Goal: Task Accomplishment & Management: Complete application form

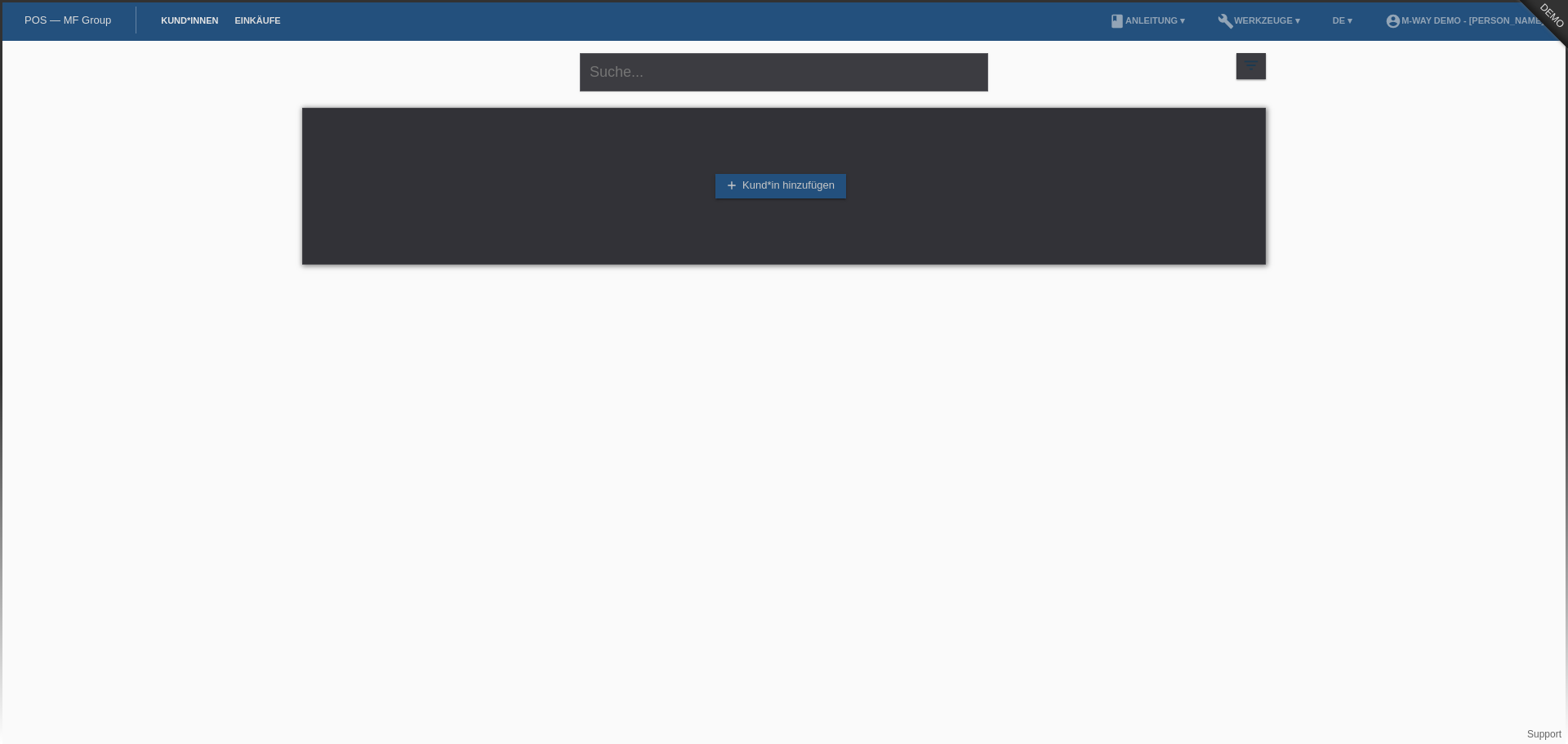
click at [261, 21] on link "Einkäufe" at bounding box center [257, 21] width 62 height 10
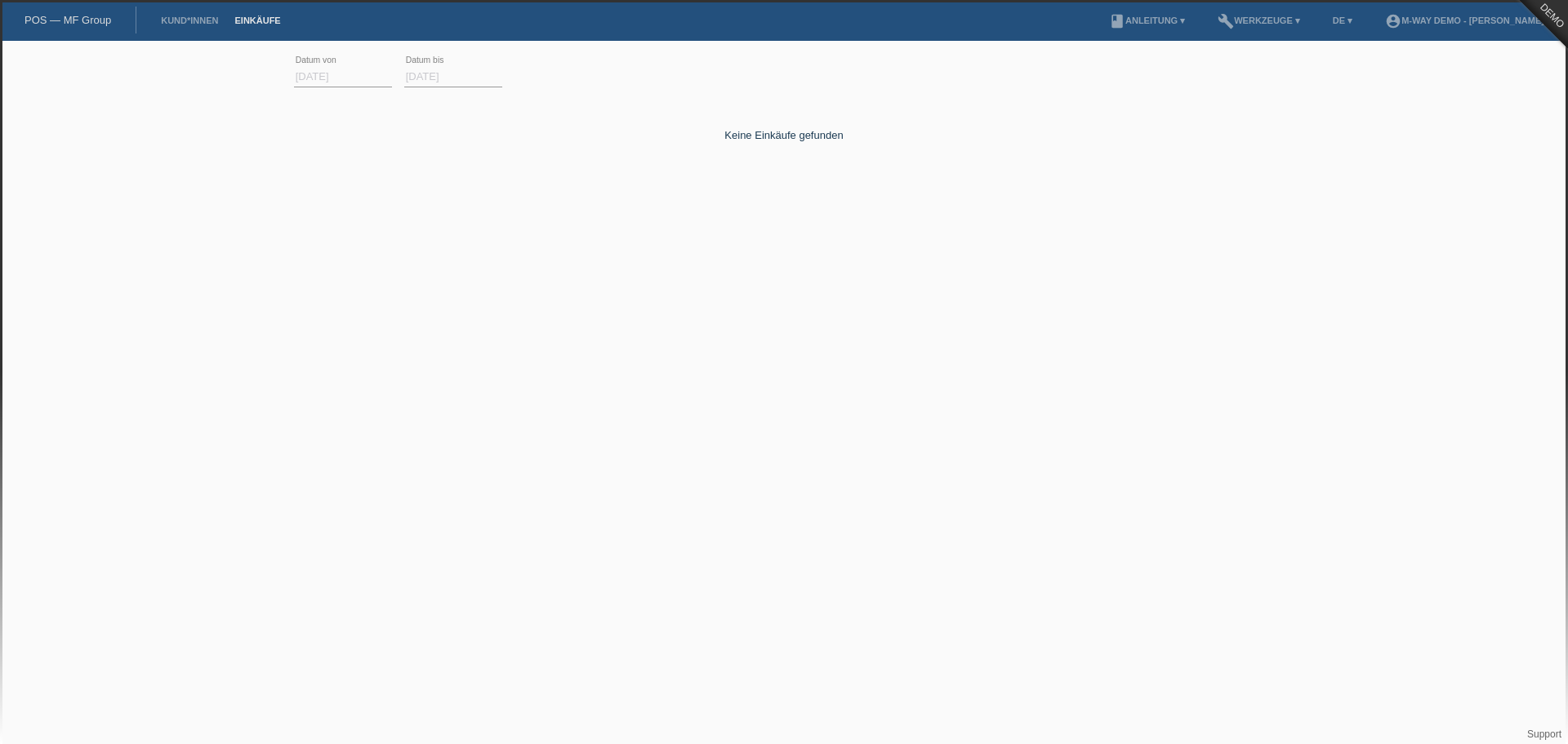
click at [181, 15] on li "Kund*innen" at bounding box center [190, 21] width 73 height 41
click at [192, 17] on link "Kund*innen" at bounding box center [190, 21] width 73 height 10
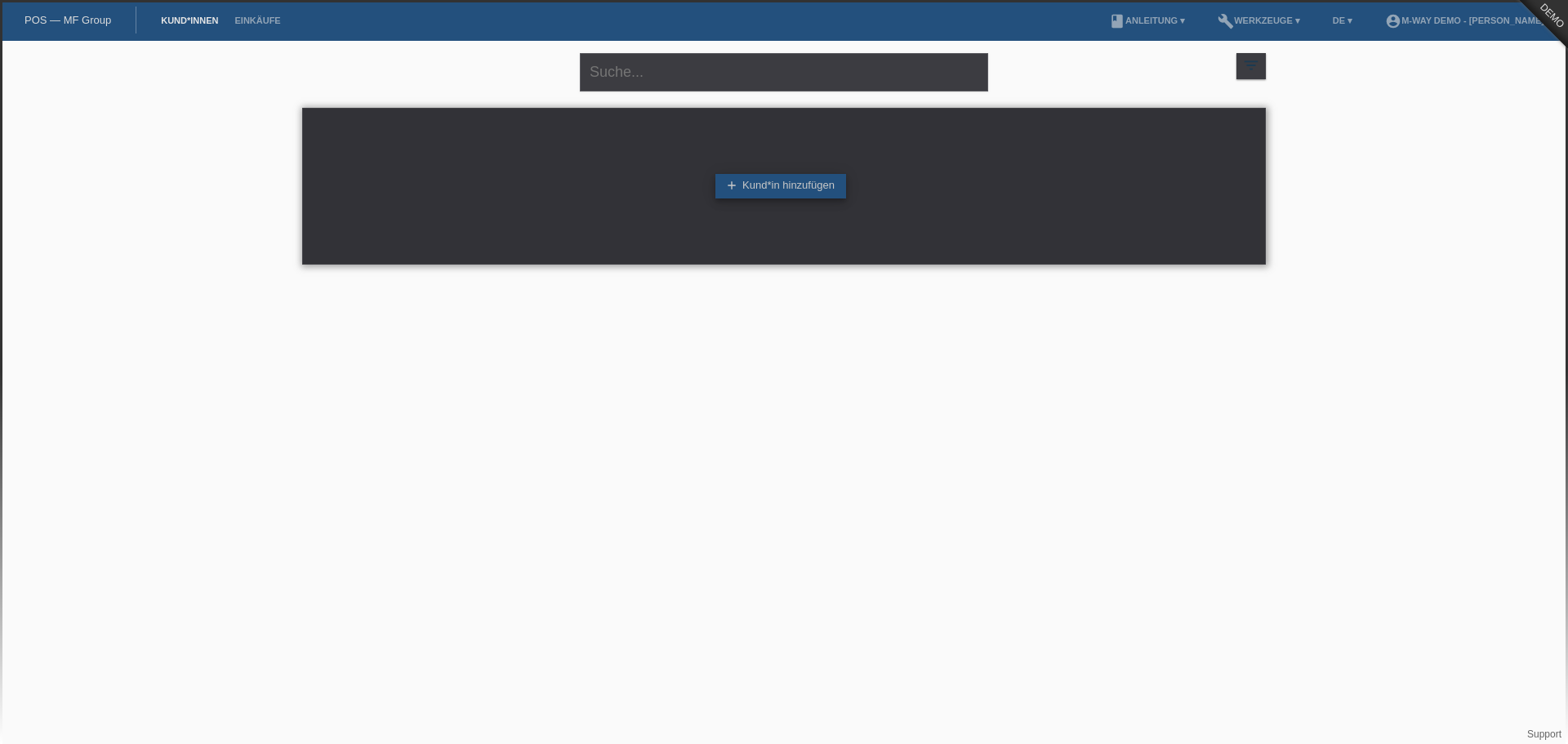
click at [782, 191] on link "add Kund*in hinzufügen" at bounding box center [781, 186] width 131 height 25
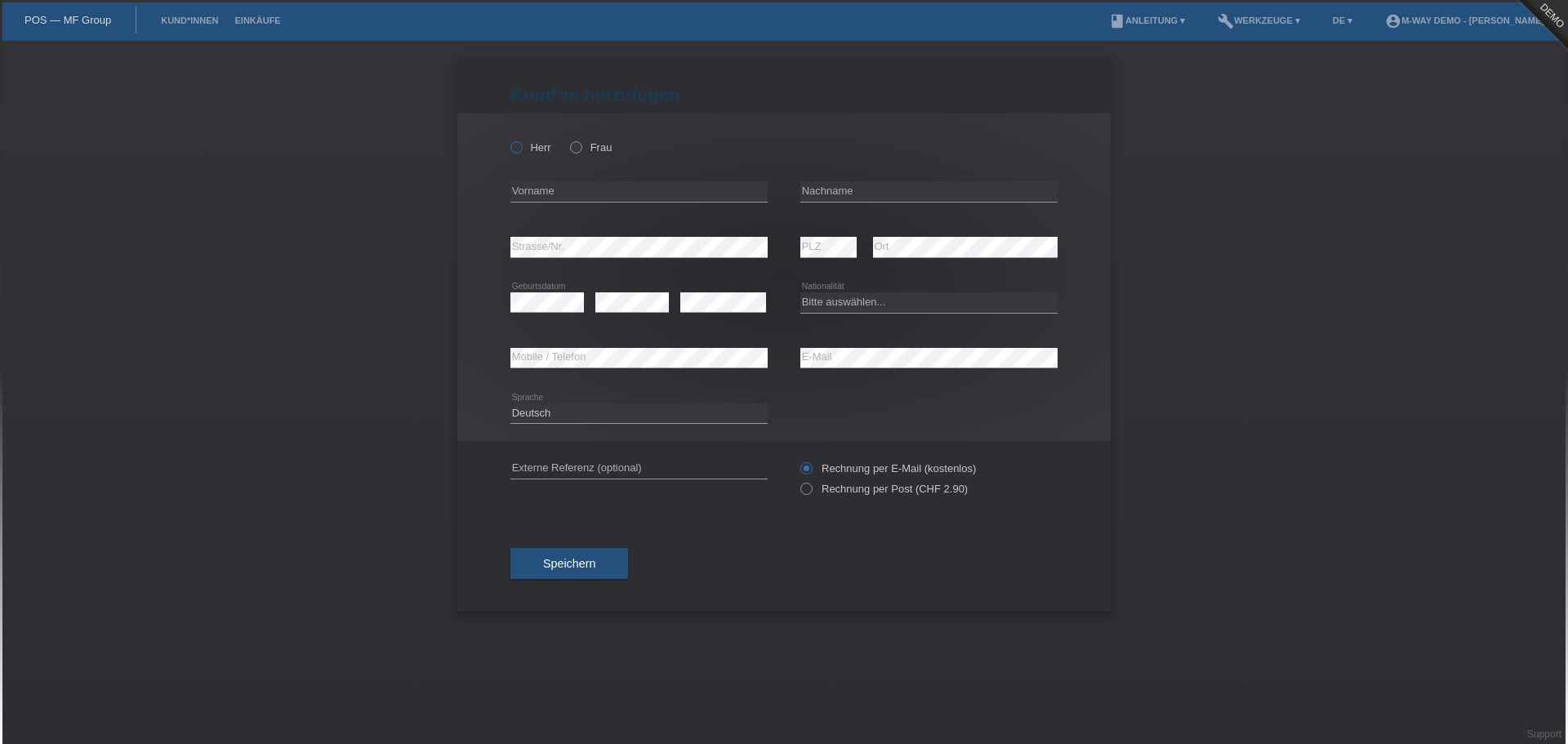
click at [532, 148] on label "Herr" at bounding box center [530, 147] width 41 height 12
click at [521, 148] on input "Herr" at bounding box center [515, 146] width 11 height 11
radio input "true"
click at [557, 183] on input "text" at bounding box center [639, 191] width 257 height 21
click at [557, 187] on input "text" at bounding box center [639, 191] width 257 height 21
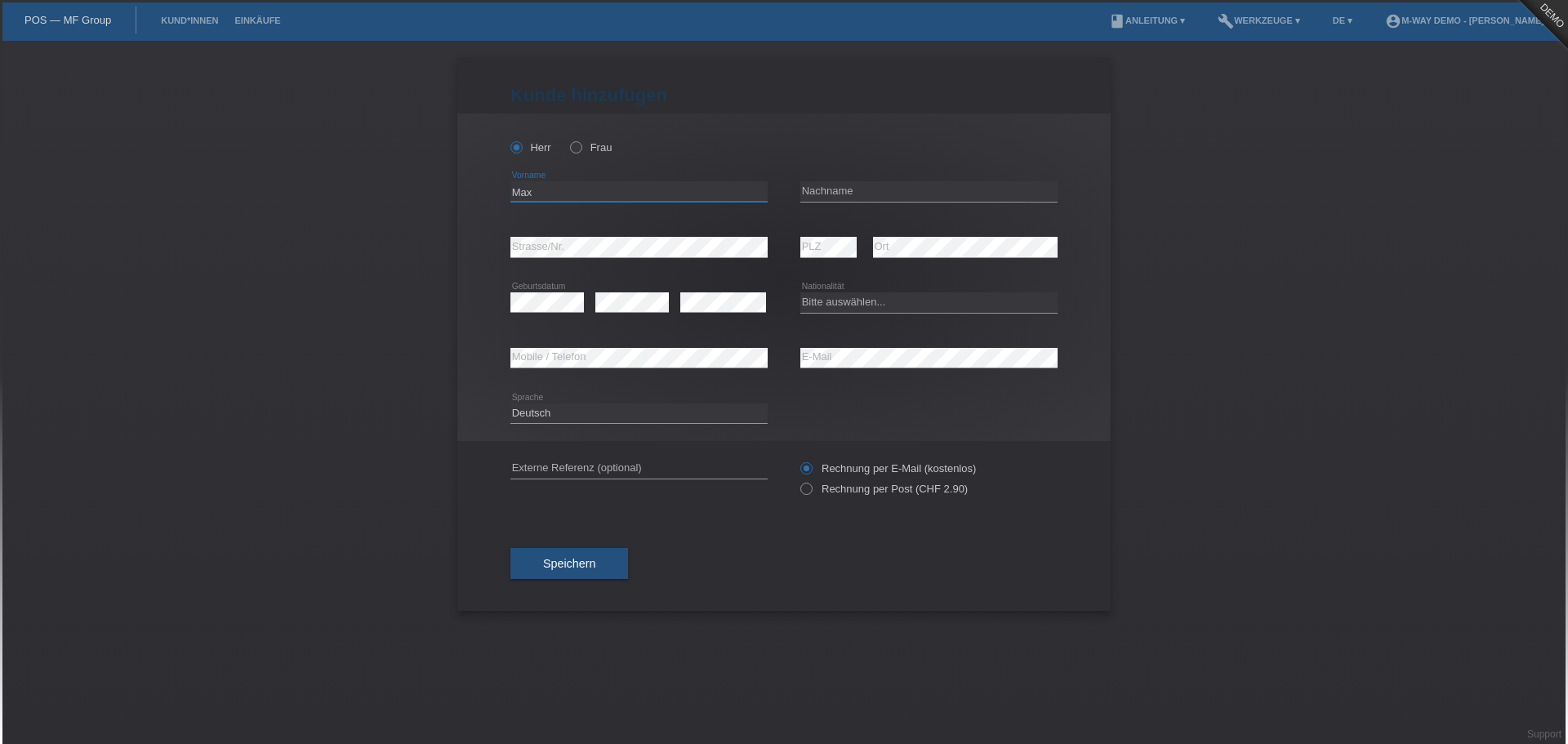
type input "Max"
type input "Mustermann"
click at [840, 298] on select "Bitte auswählen... Schweiz Deutschland Liechtenstein Österreich ------------ Af…" at bounding box center [929, 302] width 257 height 20
select select "CH"
click at [801, 292] on select "Bitte auswählen... Schweiz Deutschland Liechtenstein Österreich ------------ Af…" at bounding box center [929, 302] width 257 height 20
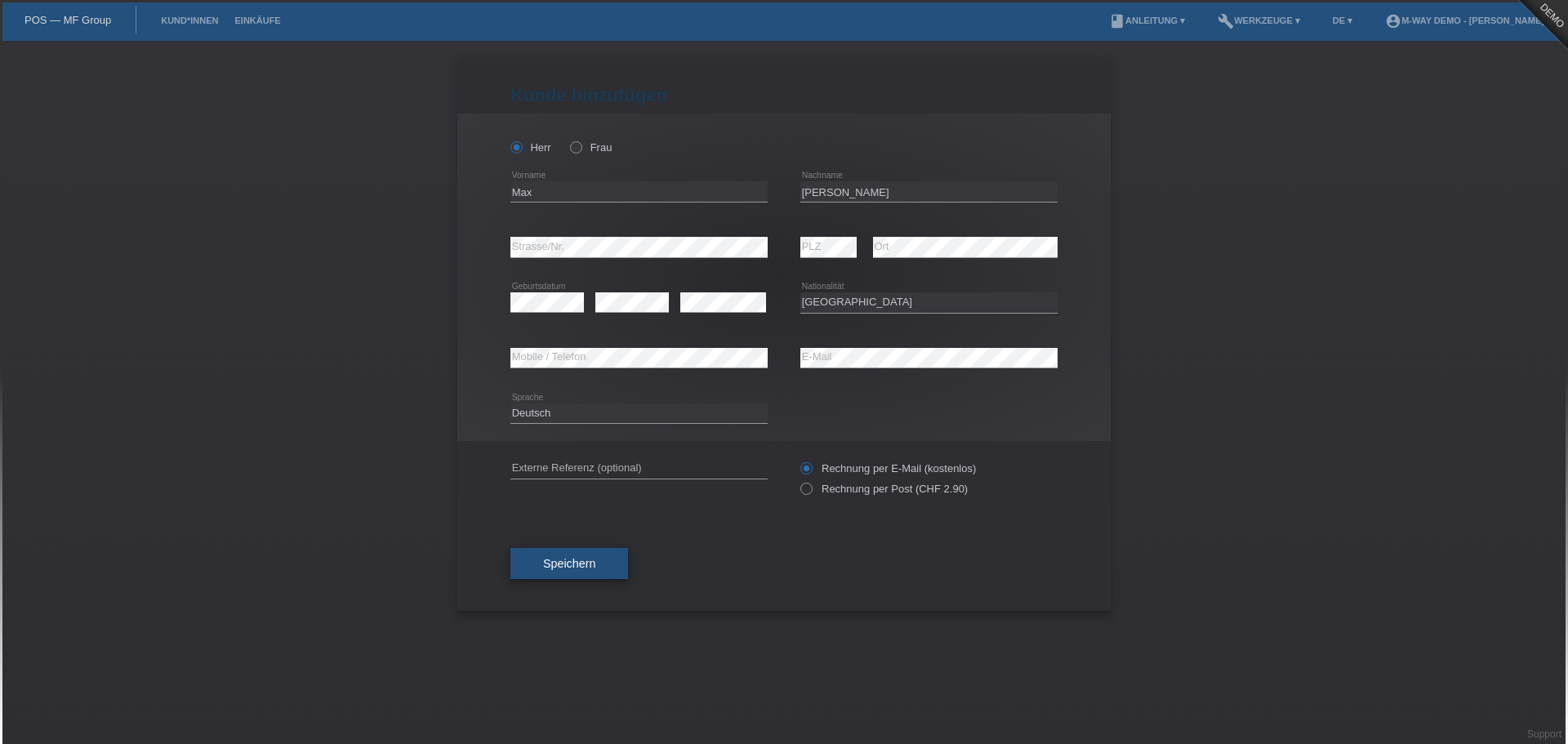
click at [599, 559] on button "Speichern" at bounding box center [568, 562] width 118 height 31
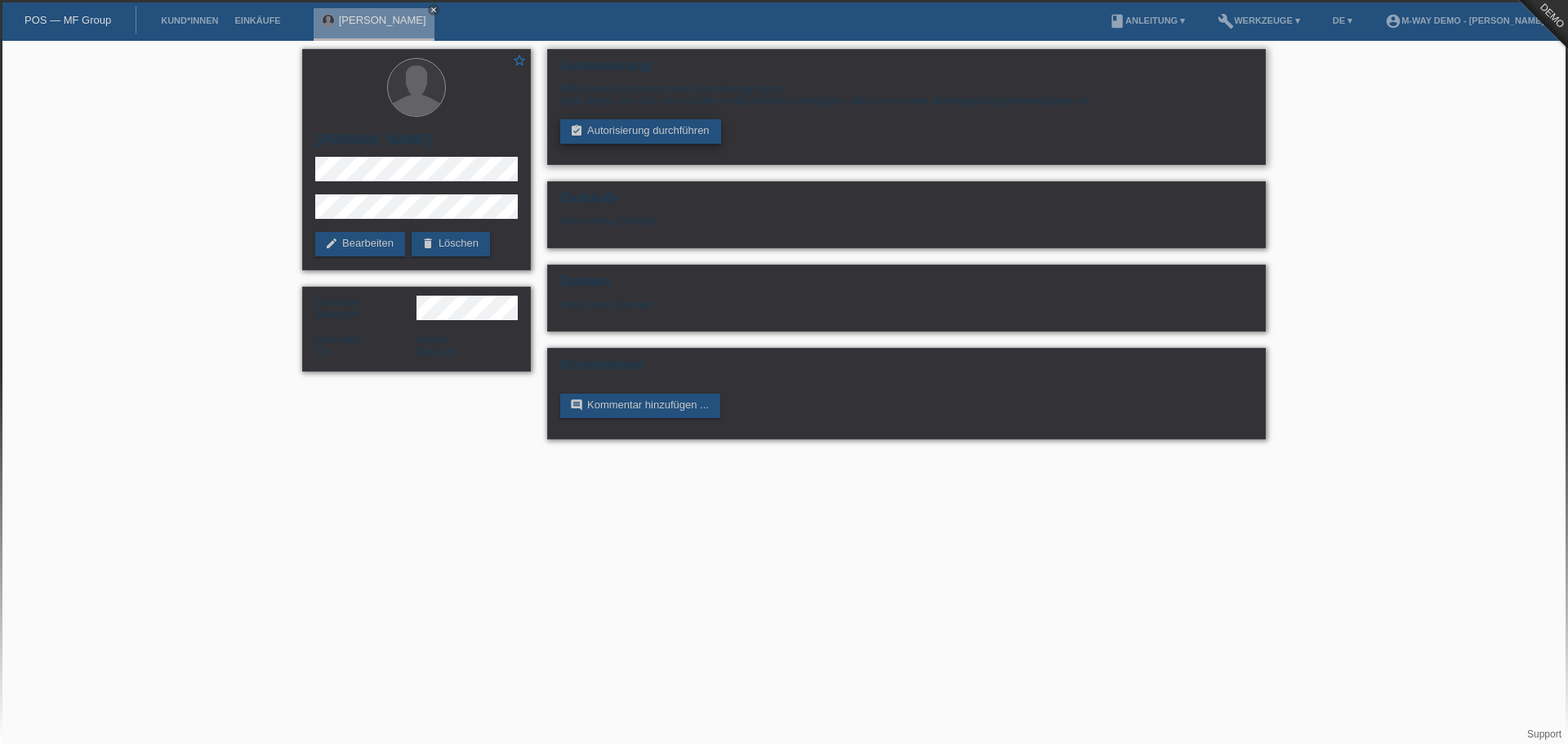
click at [650, 128] on link "assignment_turned_in Autorisierung durchführen" at bounding box center [641, 131] width 161 height 25
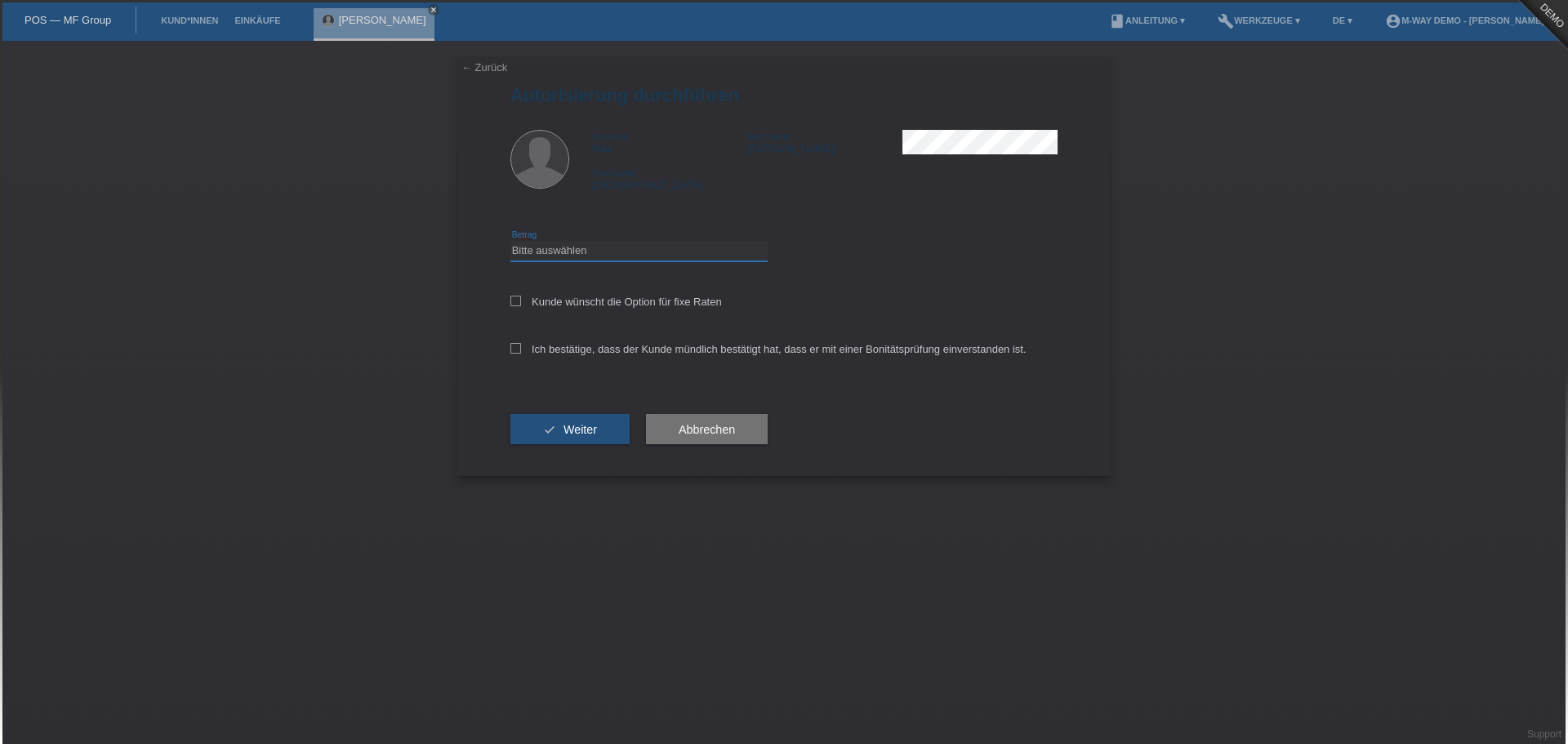
click at [580, 244] on select "Bitte auswählen CHF 1.00 - CHF 499.00 CHF 500.00 - CHF 1'999.00 CHF 2'000.00 - …" at bounding box center [639, 251] width 257 height 20
select select "3"
click at [510, 241] on select "Bitte auswählen CHF 1.00 - CHF 499.00 CHF 500.00 - CHF 1'999.00 CHF 2'000.00 - …" at bounding box center [639, 251] width 257 height 20
click at [582, 305] on label "Kunde wünscht die Option für fixe Raten" at bounding box center [616, 301] width 212 height 12
click at [521, 305] on input "Kunde wünscht die Option für fixe Raten" at bounding box center [515, 300] width 11 height 11
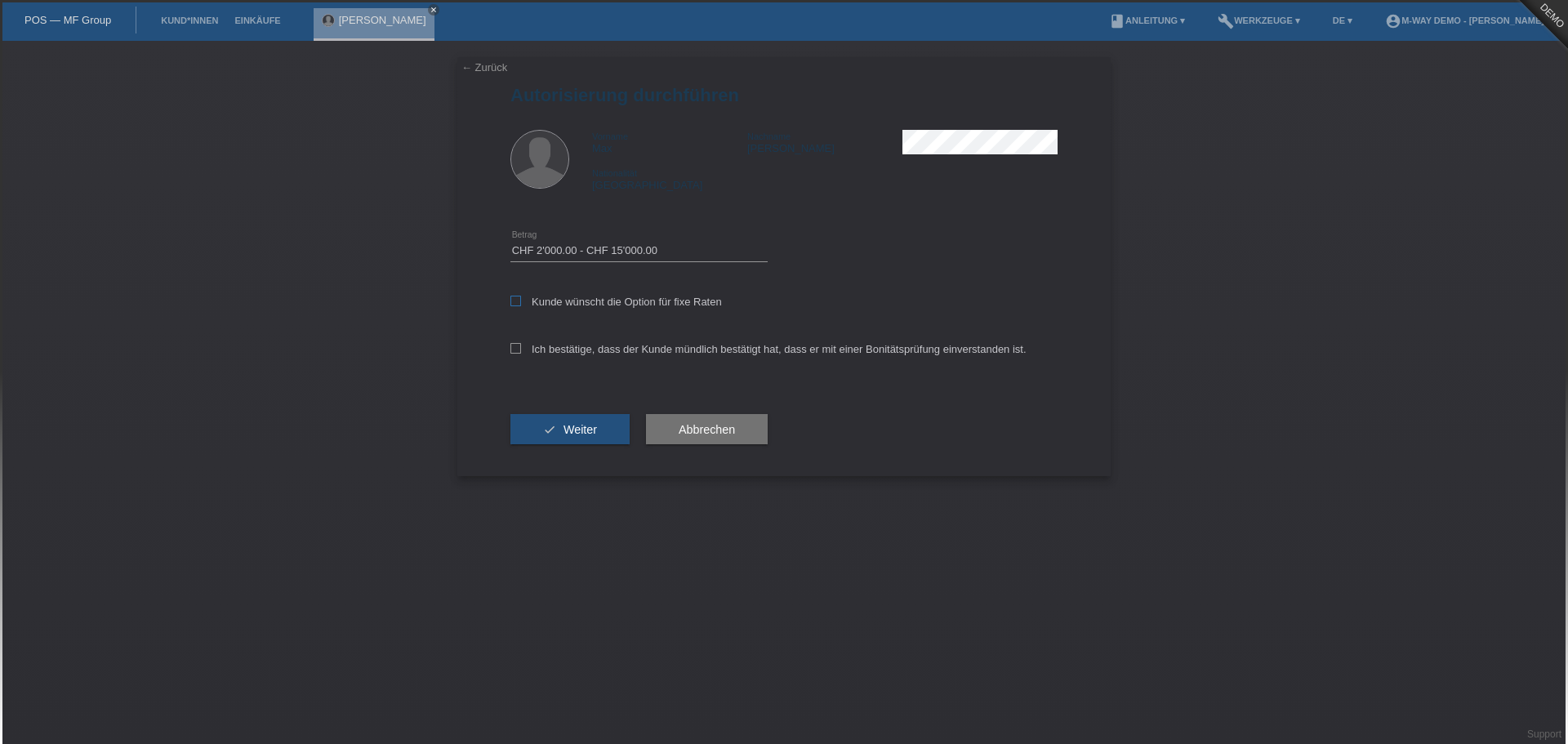
checkbox input "true"
click at [569, 352] on label "Ich bestätige, dass der Kunde mündlich bestätigt hat, dass er mit einer Bonität…" at bounding box center [768, 349] width 516 height 12
click at [521, 352] on input "Ich bestätige, dass der Kunde mündlich bestätigt hat, dass er mit einer Bonität…" at bounding box center [515, 348] width 11 height 11
checkbox input "true"
click at [590, 421] on button "check Weiter" at bounding box center [569, 429] width 120 height 31
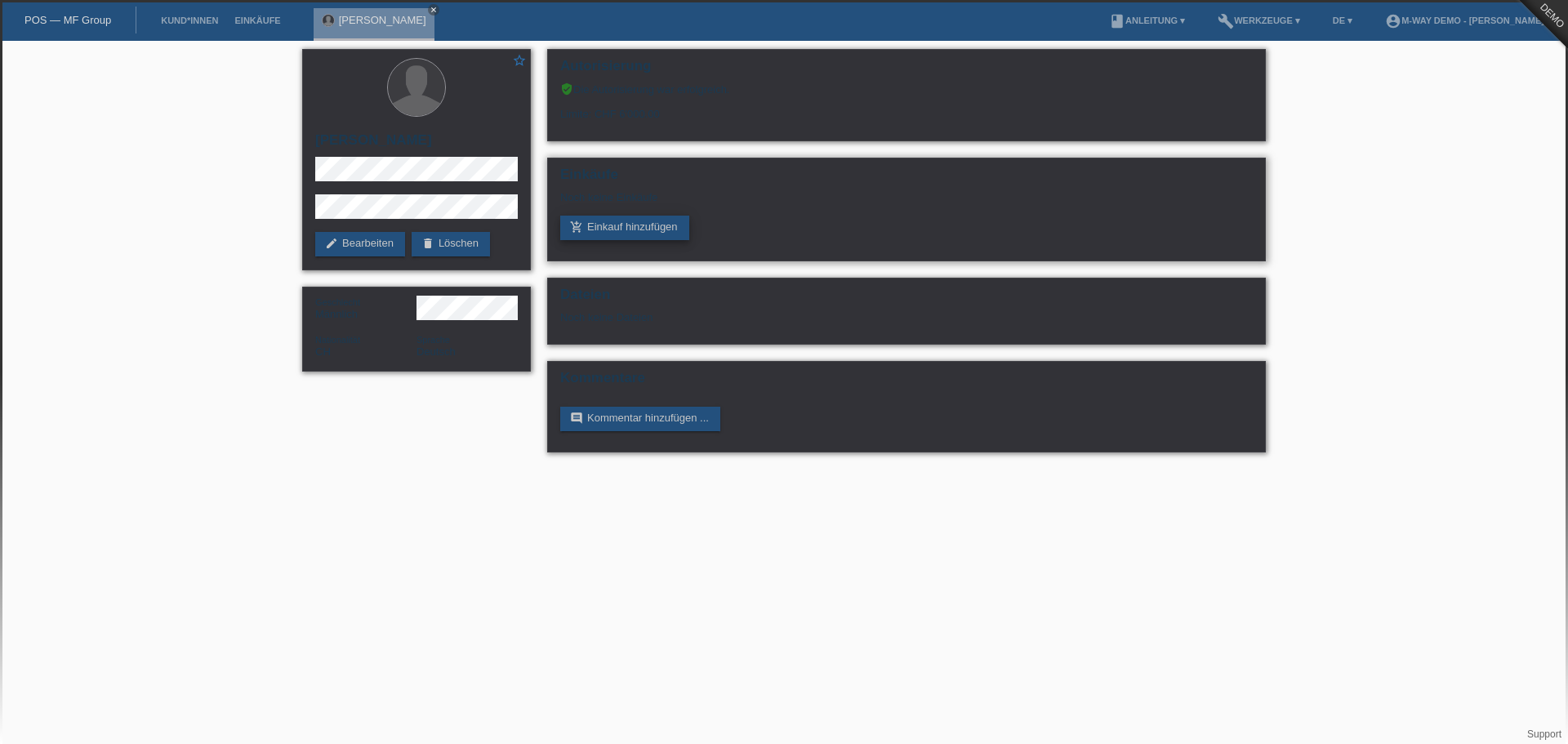
click at [634, 226] on link "add_shopping_cart Einkauf hinzufügen" at bounding box center [625, 227] width 130 height 25
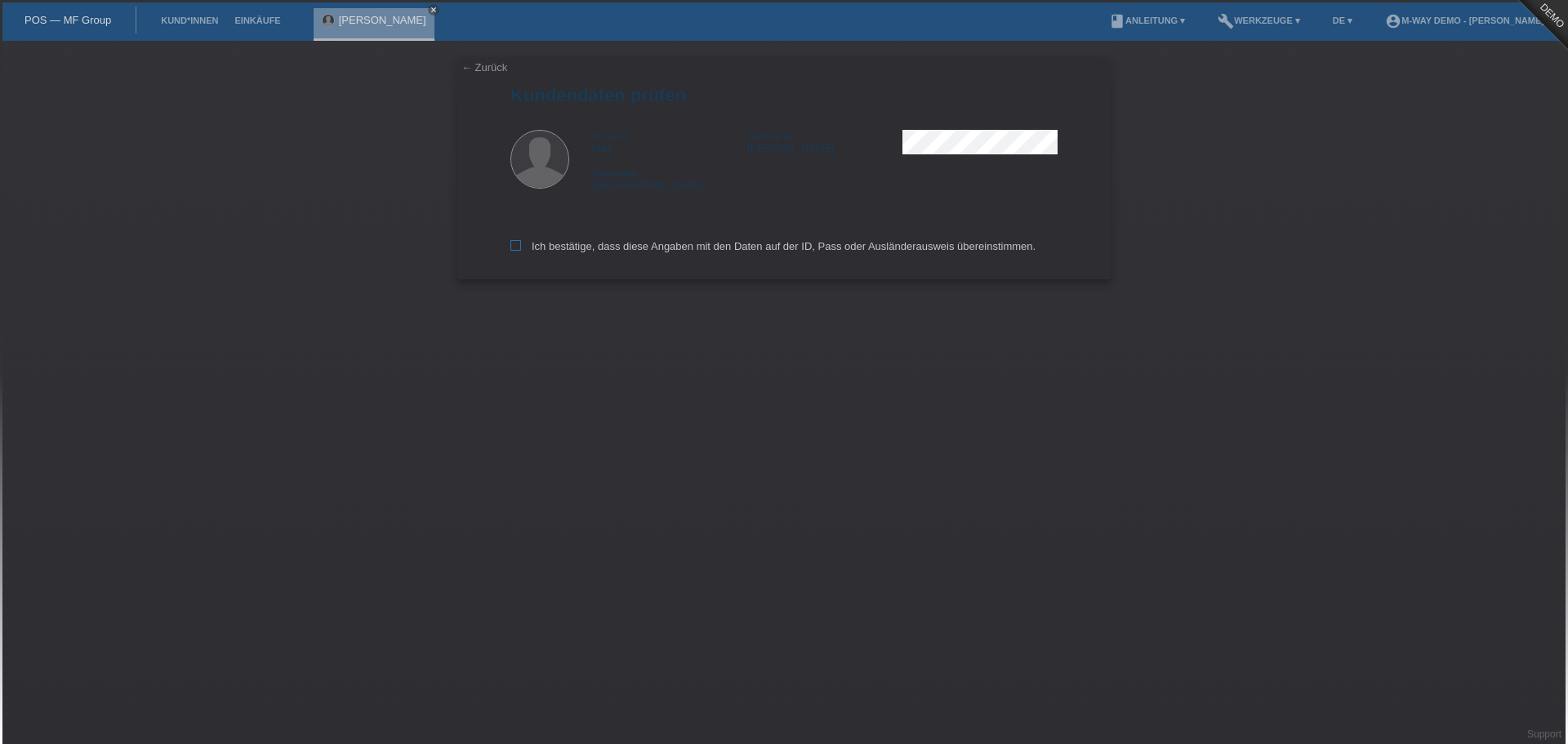
click at [589, 252] on label "Ich bestätige, dass diese Angaben mit den Daten auf der ID, Pass oder Ausländer…" at bounding box center [772, 246] width 525 height 12
click at [521, 251] on input "Ich bestätige, dass diese Angaben mit den Daten auf der ID, Pass oder Ausländer…" at bounding box center [515, 245] width 11 height 11
checkbox input "true"
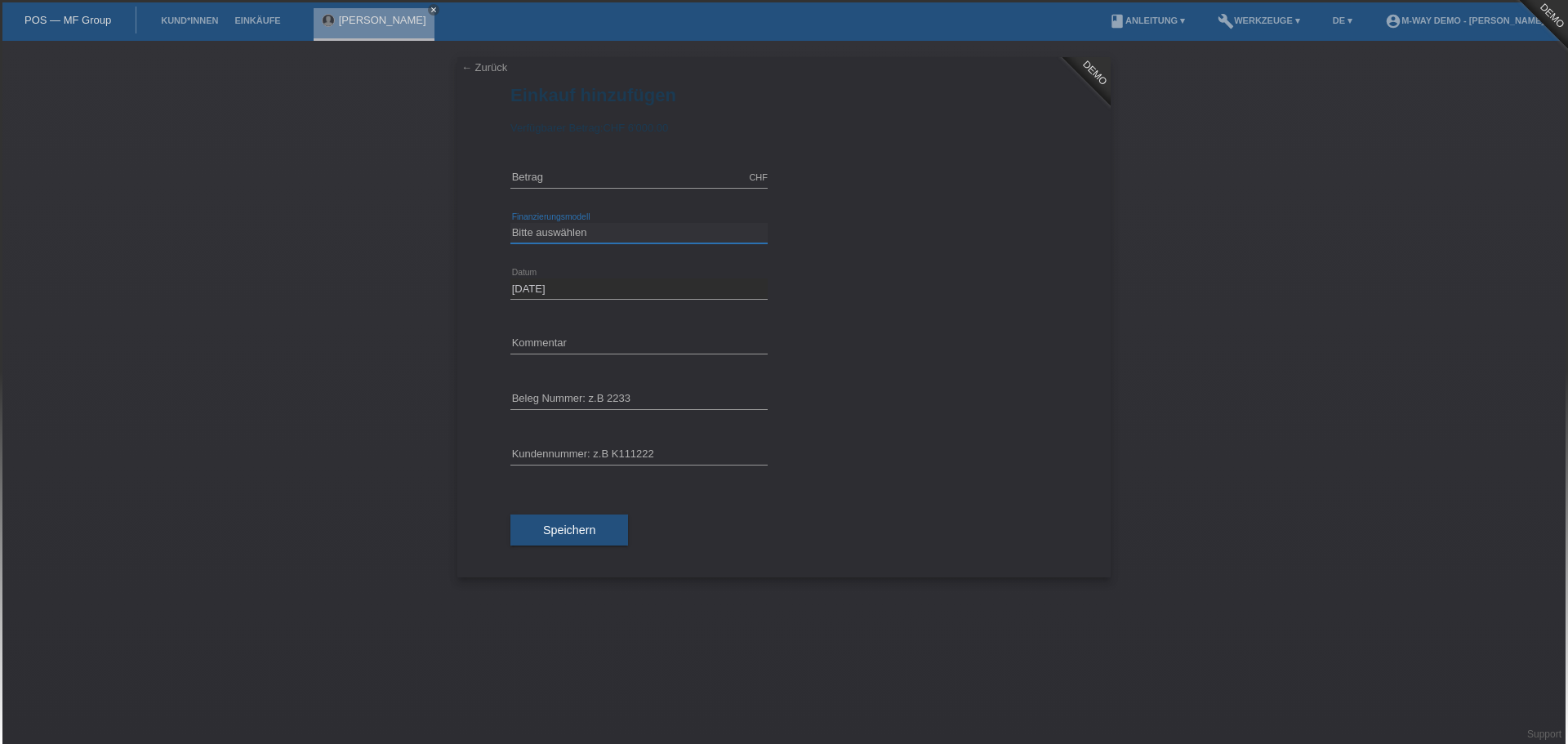
click at [668, 232] on select "Bitte auswählen Fixe Raten Kauf auf Rechnung mit Teilzahlungsoption" at bounding box center [639, 233] width 257 height 20
select select "77"
click at [510, 223] on select "Bitte auswählen Fixe Raten Kauf auf Rechnung mit Teilzahlungsoption" at bounding box center [639, 233] width 257 height 20
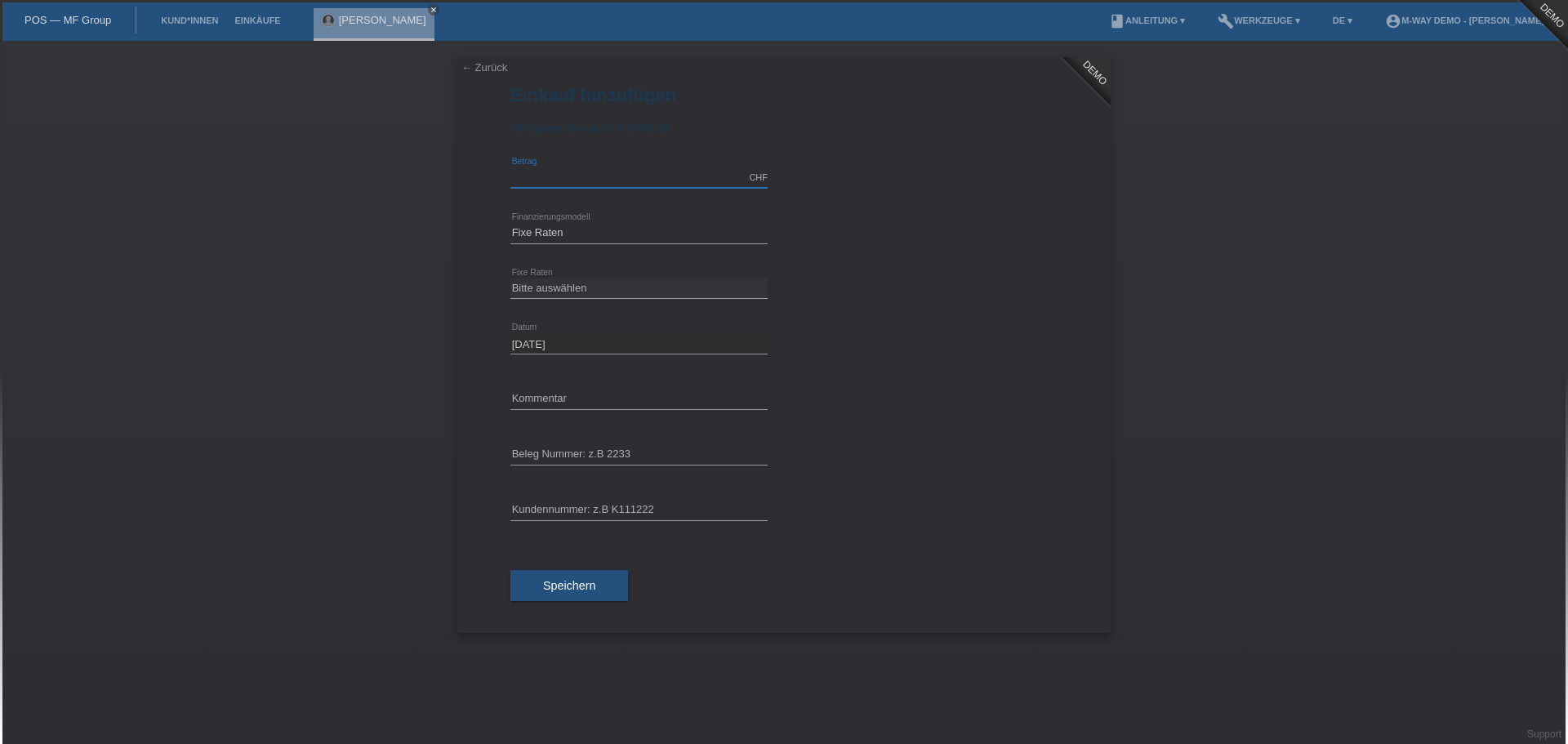
click at [612, 186] on input "text" at bounding box center [639, 177] width 257 height 21
type input "4800.00"
click at [595, 285] on select "Bitte auswählen 4 Raten 5 Raten 6 Raten 7 Raten 8 Raten 9 Raten 10 Raten 11 Rat…" at bounding box center [639, 289] width 257 height 20
select select "172"
click at [510, 279] on select "Bitte auswählen 4 Raten 5 Raten 6 Raten 7 Raten 8 Raten 9 Raten 10 Raten 11 Rat…" at bounding box center [639, 289] width 257 height 20
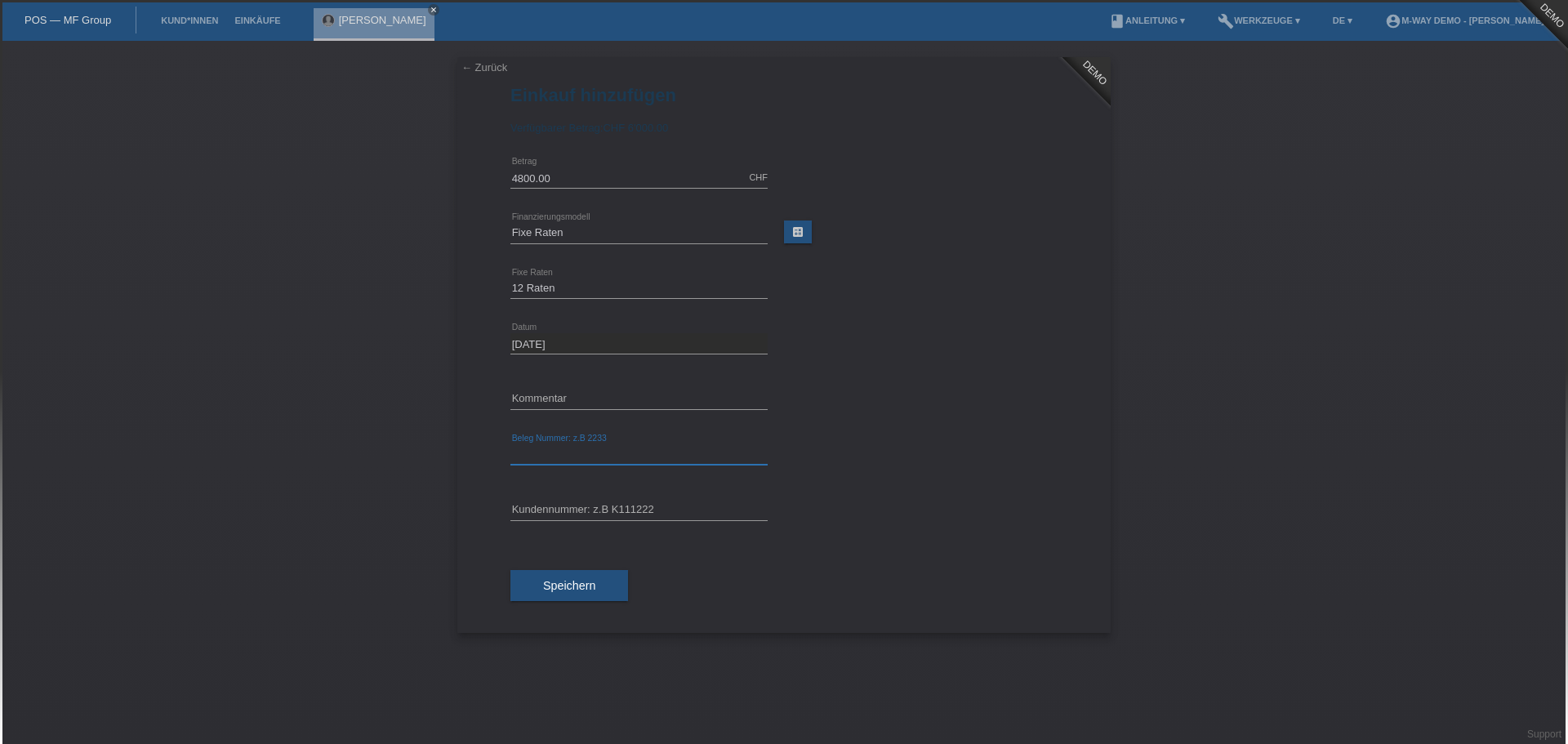
click at [587, 454] on input "text" at bounding box center [639, 454] width 257 height 21
click at [605, 455] on input "text" at bounding box center [639, 454] width 257 height 21
click at [610, 501] on input "text" at bounding box center [639, 510] width 257 height 21
click at [607, 506] on input "text" at bounding box center [639, 510] width 257 height 21
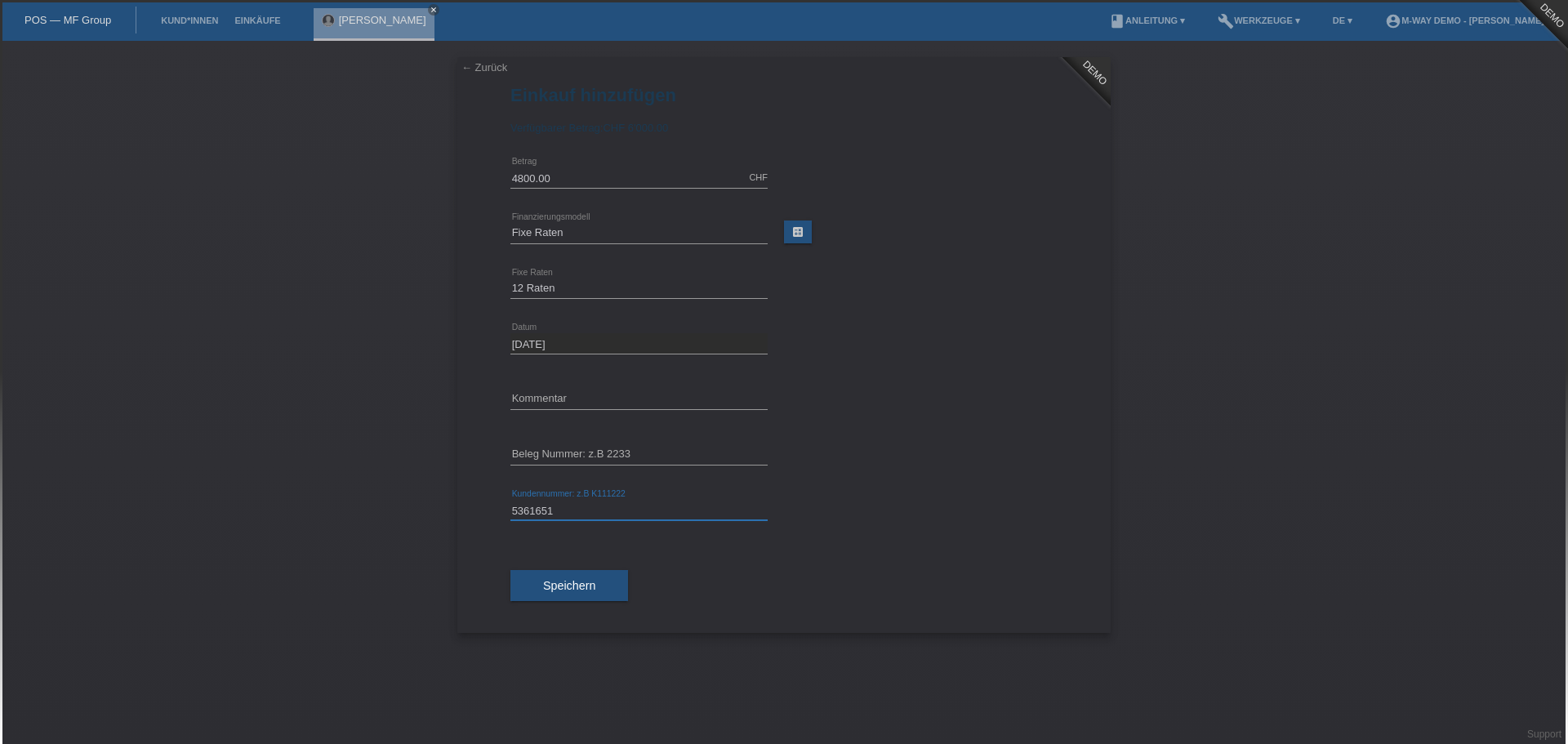
type input "5361651"
click at [588, 458] on input "text" at bounding box center [639, 454] width 257 height 21
click at [571, 449] on input "text" at bounding box center [639, 454] width 257 height 21
click at [603, 447] on div "error Beleg Nummer: z.B 2233" at bounding box center [639, 455] width 257 height 55
click at [595, 453] on input "text" at bounding box center [639, 454] width 257 height 21
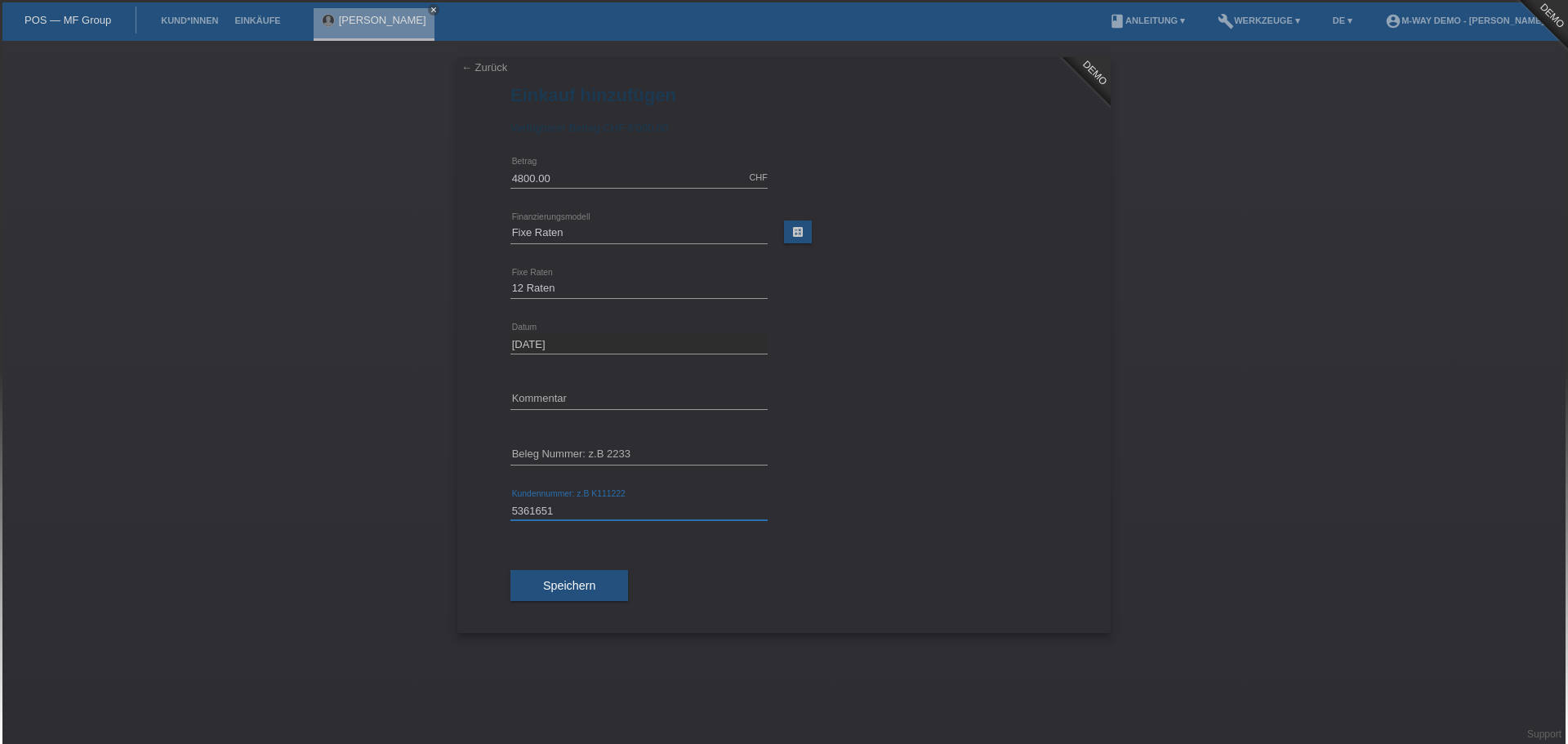
click at [572, 509] on input "5361651" at bounding box center [639, 510] width 257 height 21
type input "5361651sghsgh"
